Goal: Transaction & Acquisition: Download file/media

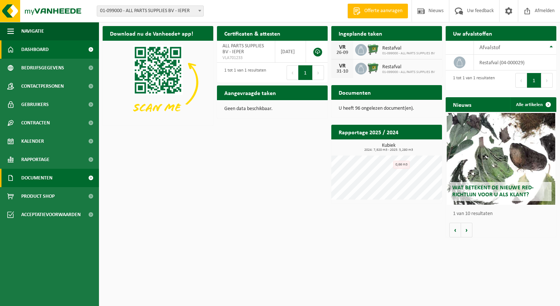
click at [51, 182] on span "Documenten" at bounding box center [36, 178] width 31 height 18
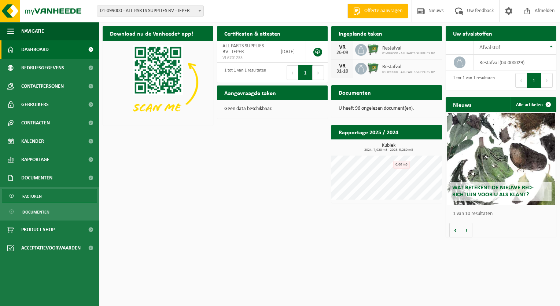
click at [38, 193] on span "Facturen" at bounding box center [31, 196] width 19 height 14
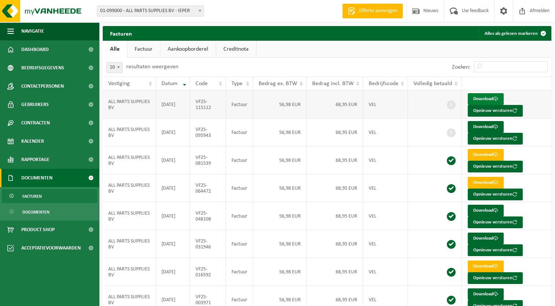
click at [481, 97] on link "Download" at bounding box center [485, 99] width 36 height 12
click at [485, 128] on link "Download" at bounding box center [485, 127] width 36 height 12
